Goal: Task Accomplishment & Management: Manage account settings

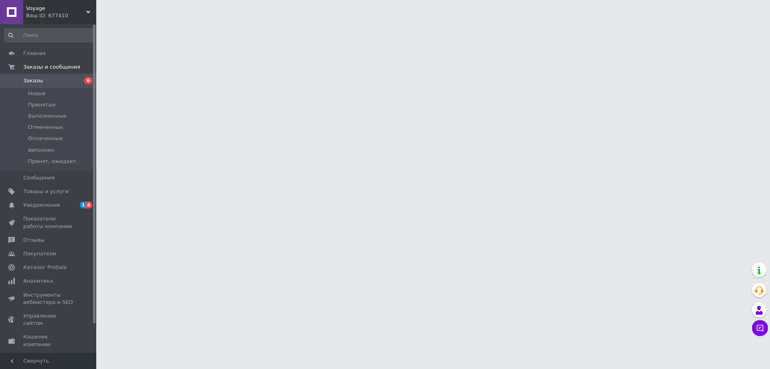
click at [56, 81] on span "Заказы" at bounding box center [48, 80] width 51 height 7
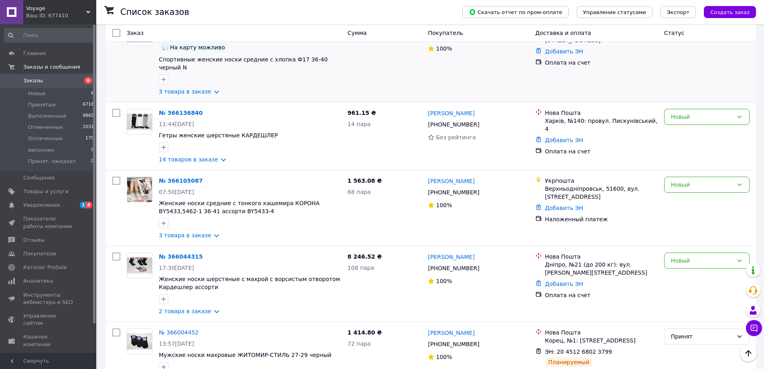
scroll to position [281, 0]
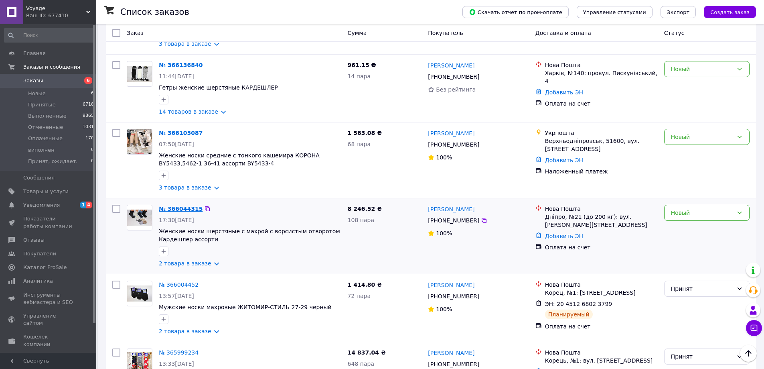
click at [172, 205] on link "№ 366044315" at bounding box center [181, 208] width 44 height 6
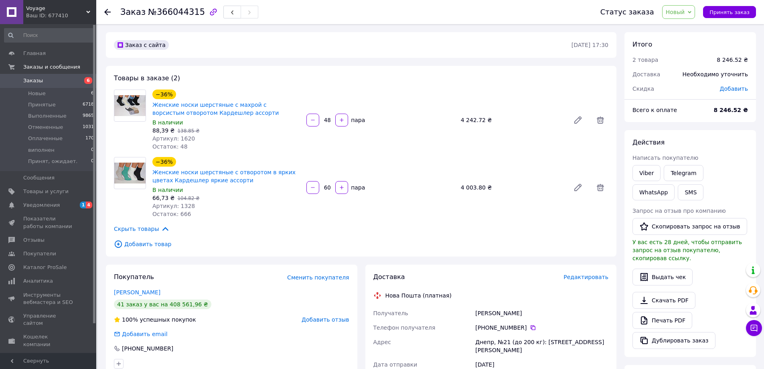
click at [109, 12] on use at bounding box center [107, 12] width 6 height 6
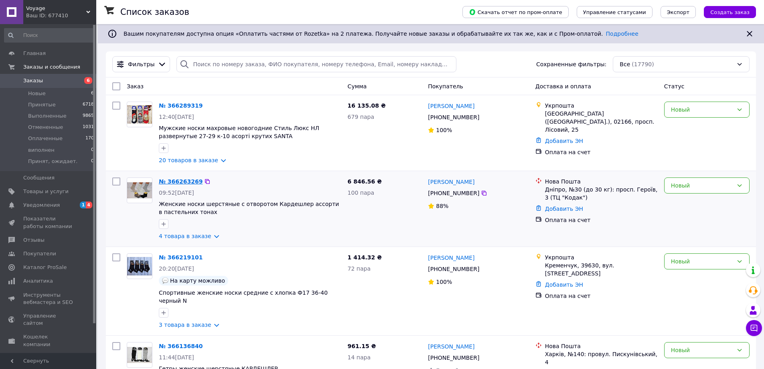
click at [176, 182] on link "№ 366263269" at bounding box center [181, 181] width 44 height 6
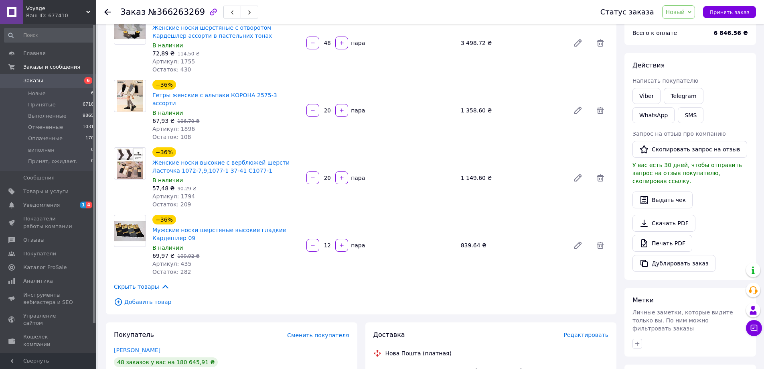
scroll to position [80, 0]
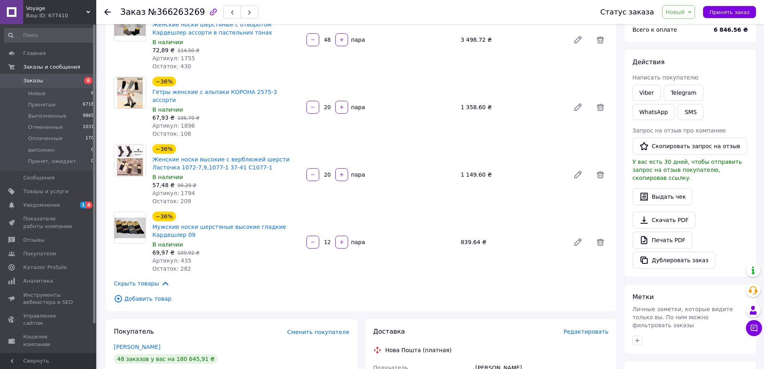
click at [111, 14] on div at bounding box center [112, 12] width 16 height 24
click at [105, 8] on div at bounding box center [107, 12] width 6 height 8
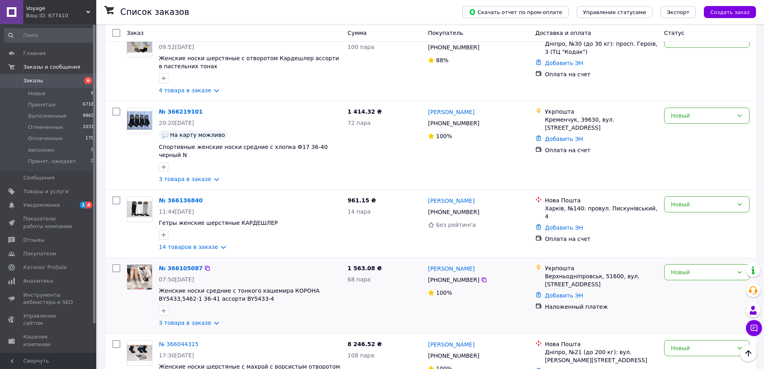
scroll to position [161, 0]
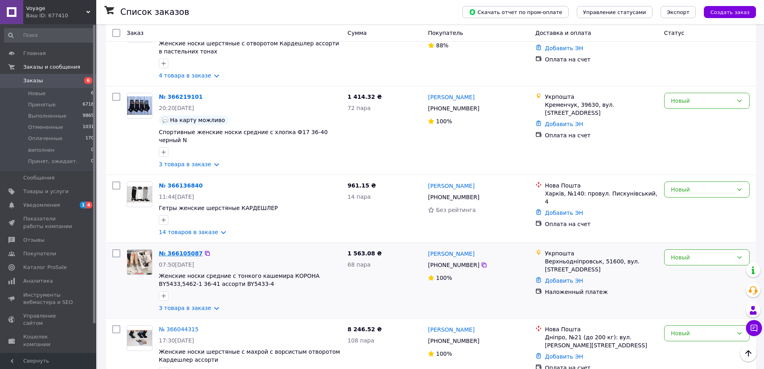
click at [184, 250] on link "№ 366105087" at bounding box center [181, 253] width 44 height 6
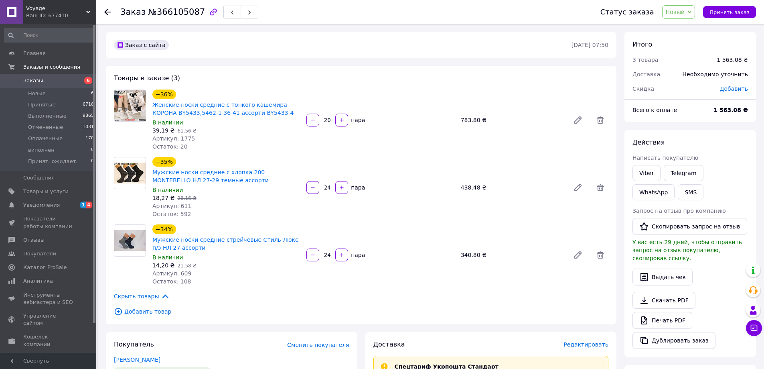
click at [104, 11] on icon at bounding box center [107, 12] width 6 height 6
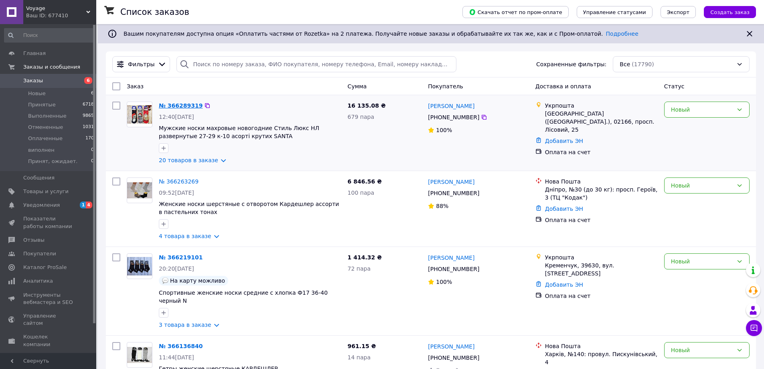
click at [185, 106] on link "№ 366289319" at bounding box center [181, 105] width 44 height 6
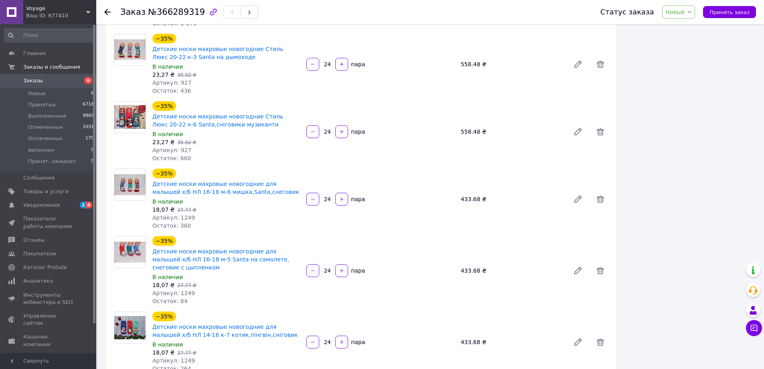
scroll to position [722, 0]
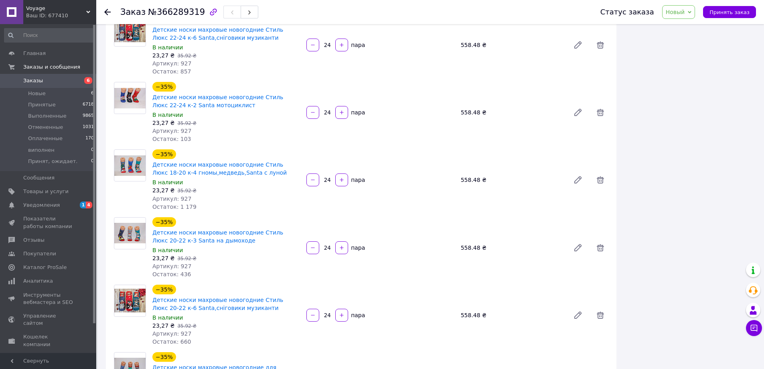
click at [106, 12] on use at bounding box center [107, 12] width 6 height 6
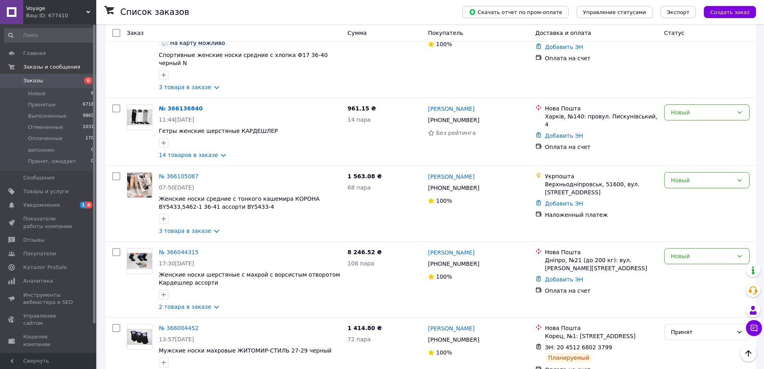
scroll to position [321, 0]
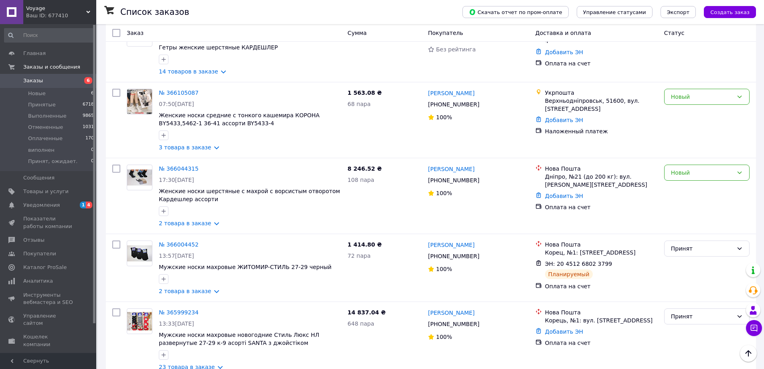
click at [87, 11] on icon at bounding box center [88, 12] width 4 height 4
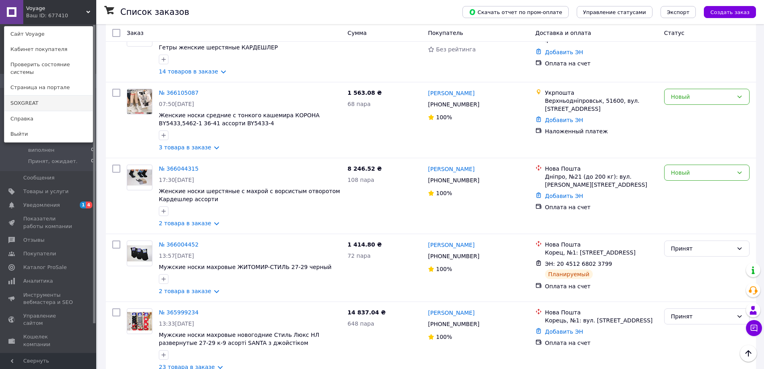
click at [20, 99] on link "SOXGREAT" at bounding box center [48, 103] width 88 height 15
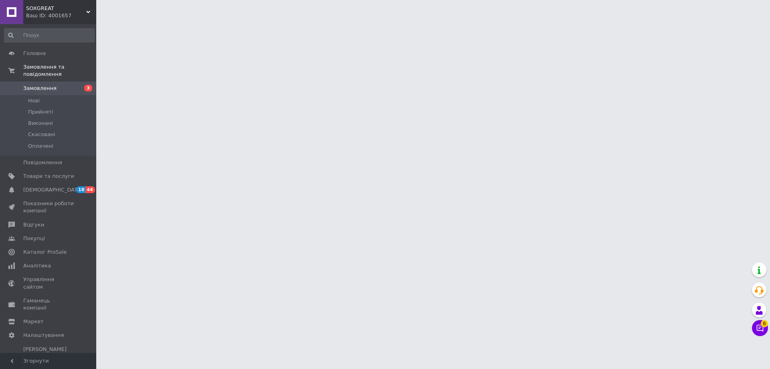
click at [42, 85] on span "Замовлення" at bounding box center [39, 88] width 33 height 7
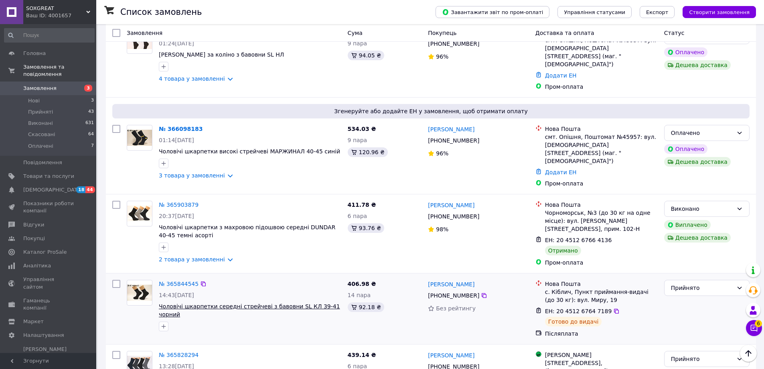
scroll to position [803, 0]
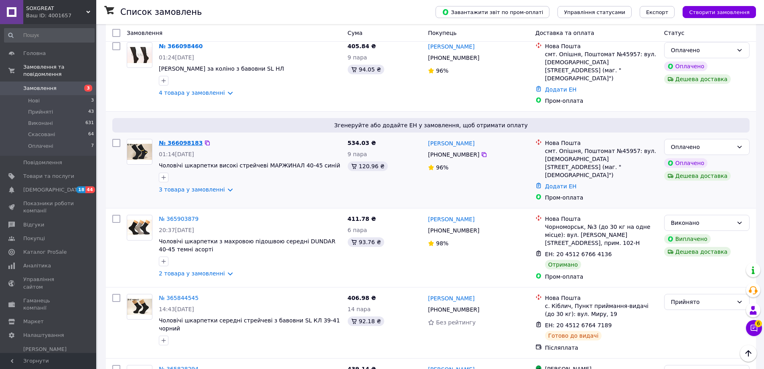
click at [176, 140] on link "№ 366098183" at bounding box center [181, 143] width 44 height 6
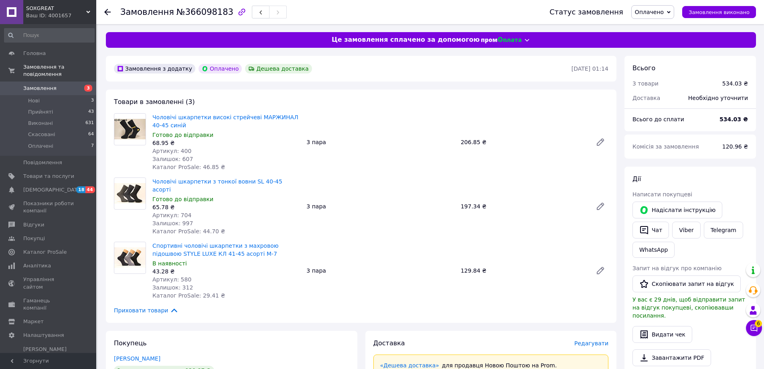
click at [106, 12] on use at bounding box center [107, 12] width 6 height 6
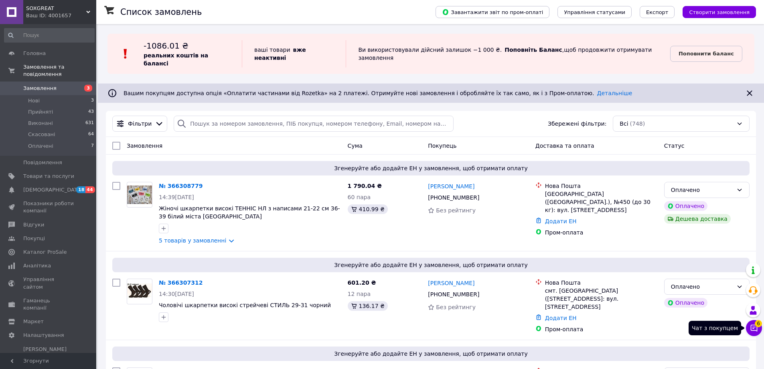
click at [756, 325] on span "6" at bounding box center [758, 323] width 7 height 7
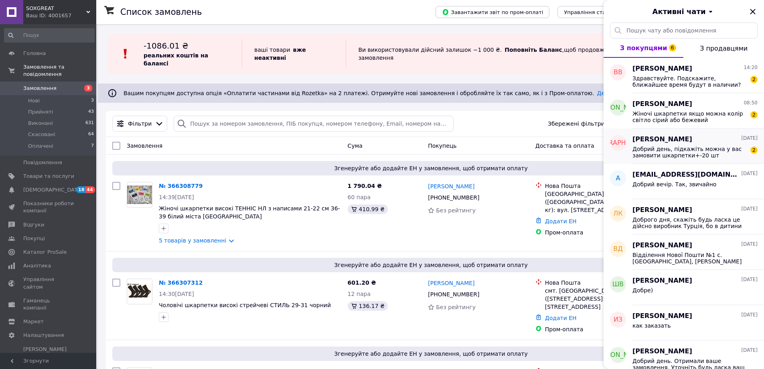
click at [712, 157] on span "Добрий день, підкажіть можна у вас замовити шкарпетки+-20 шт оливкового кольору?" at bounding box center [690, 152] width 114 height 13
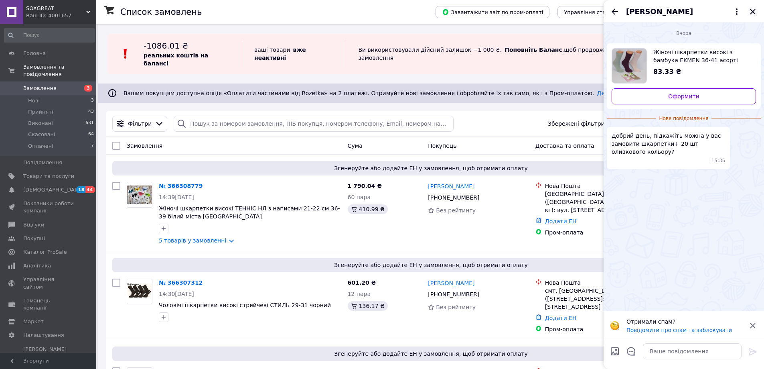
click at [752, 16] on icon "Закрити" at bounding box center [753, 12] width 10 height 10
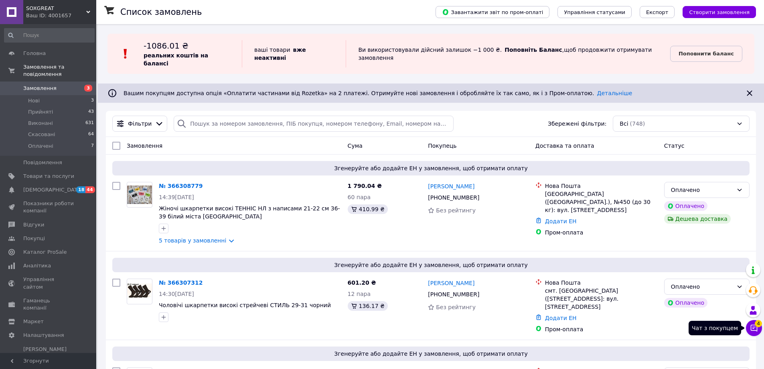
click at [753, 327] on icon at bounding box center [754, 328] width 7 height 7
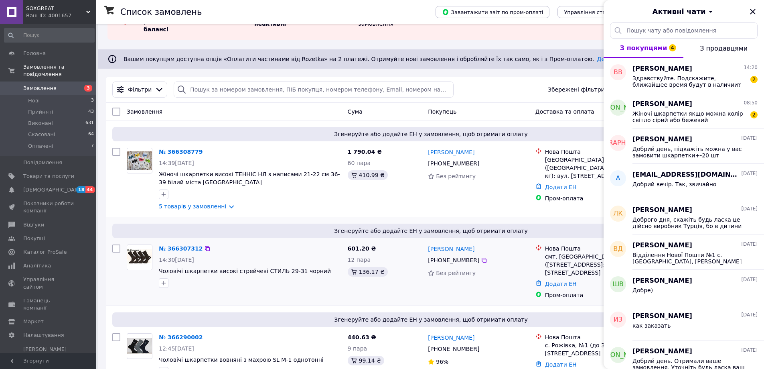
scroll to position [80, 0]
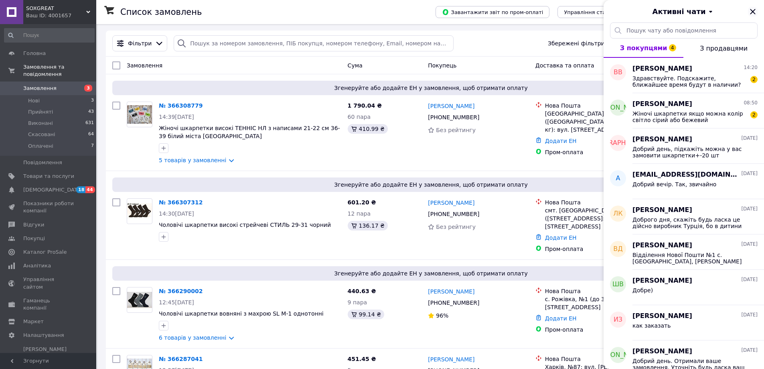
click at [756, 15] on icon "Закрити" at bounding box center [753, 12] width 10 height 10
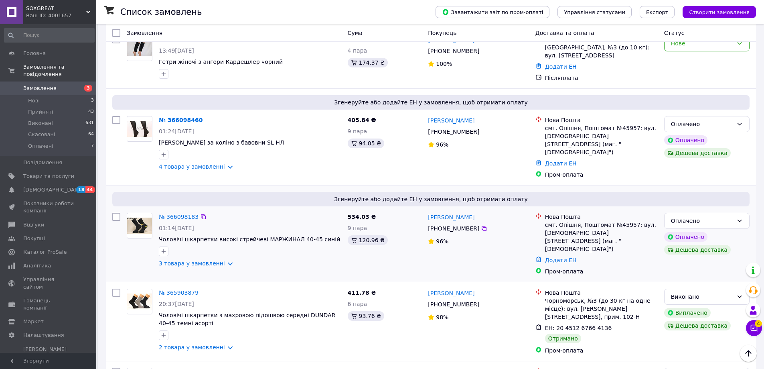
scroll to position [722, 0]
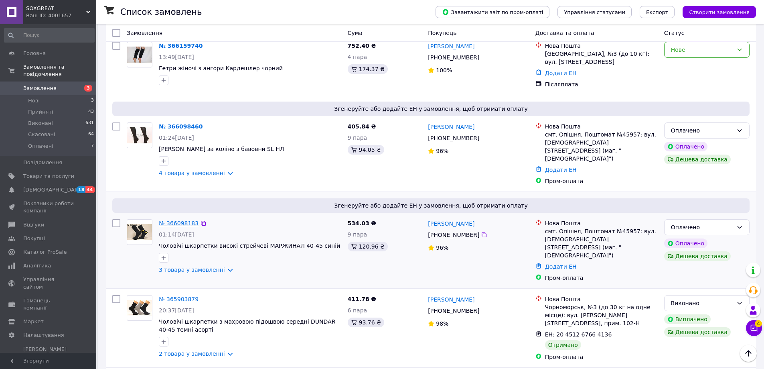
click at [177, 220] on link "№ 366098183" at bounding box center [179, 223] width 40 height 6
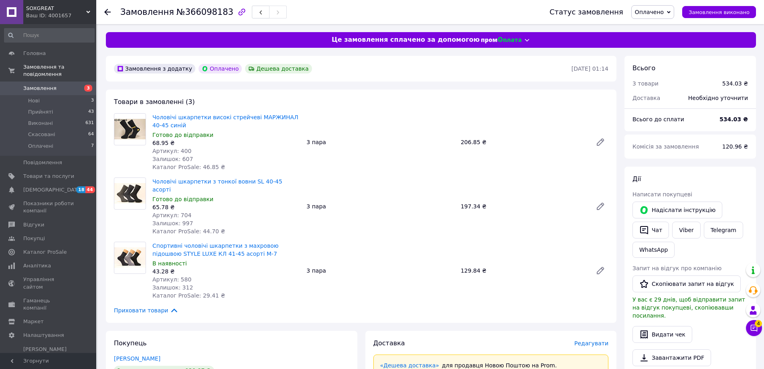
click at [105, 14] on icon at bounding box center [107, 12] width 6 height 6
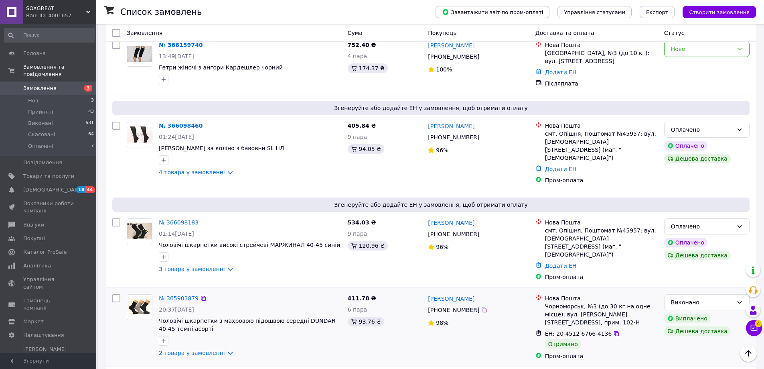
scroll to position [722, 0]
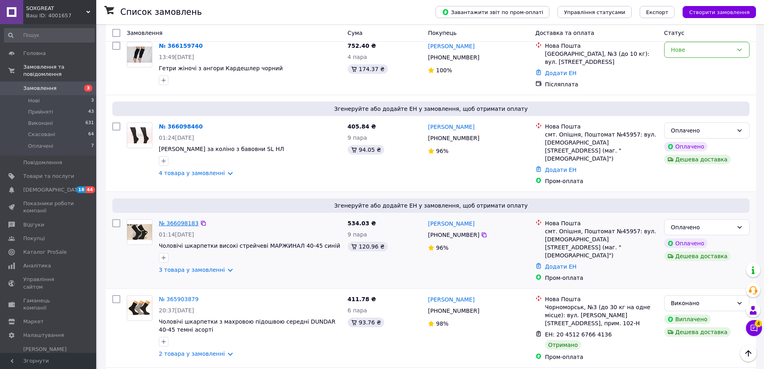
click at [182, 220] on link "№ 366098183" at bounding box center [179, 223] width 40 height 6
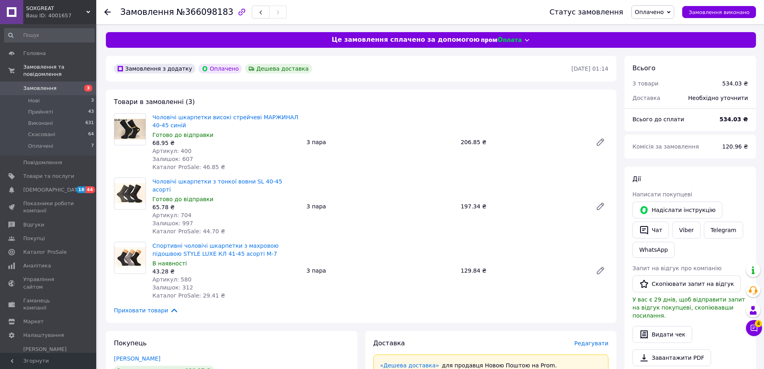
click at [106, 11] on use at bounding box center [107, 12] width 6 height 6
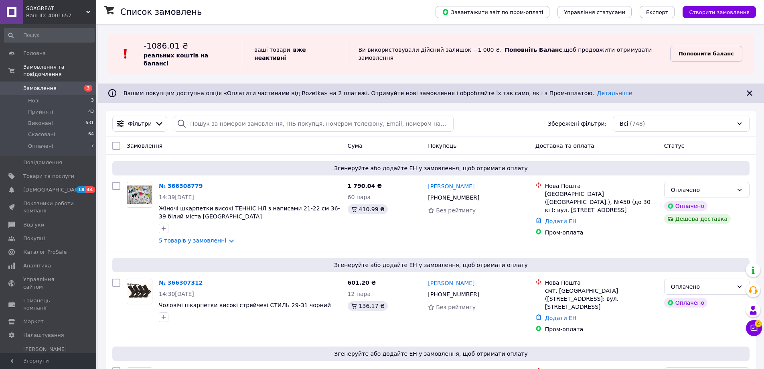
click at [706, 51] on b "Поповнити баланс" at bounding box center [706, 54] width 55 height 6
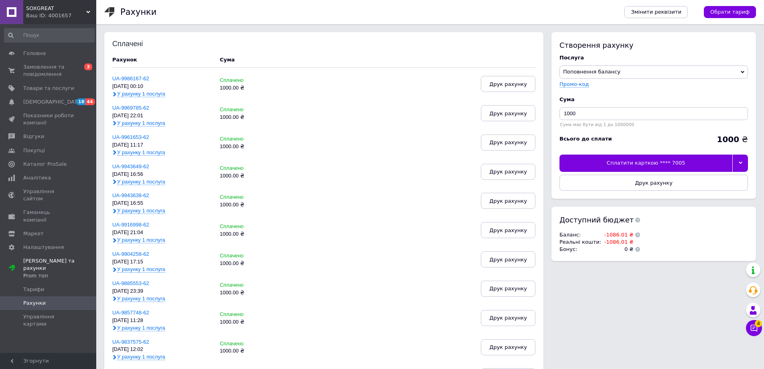
click at [743, 163] on div at bounding box center [741, 162] width 16 height 17
click at [630, 181] on div "Сплатити карткою **** 9524" at bounding box center [654, 181] width 180 height 7
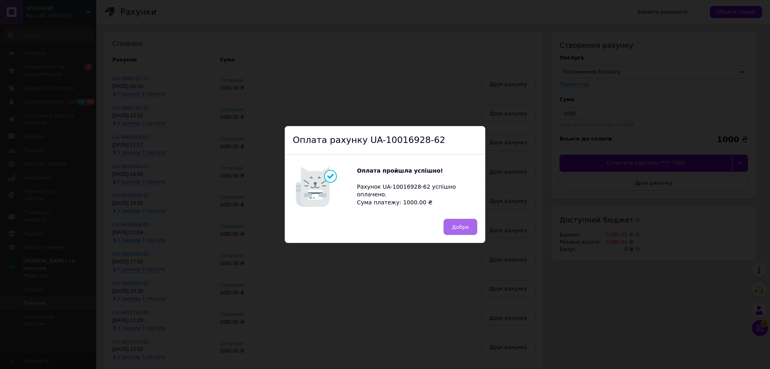
click at [460, 224] on span "Добре" at bounding box center [460, 227] width 17 height 6
